Goal: Register for event/course

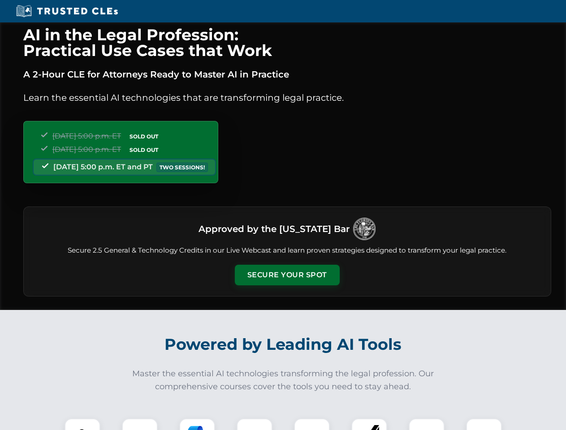
click at [287, 275] on button "Secure Your Spot" at bounding box center [287, 275] width 105 height 21
click at [82, 424] on img at bounding box center [82, 437] width 26 height 26
